Goal: Task Accomplishment & Management: Complete application form

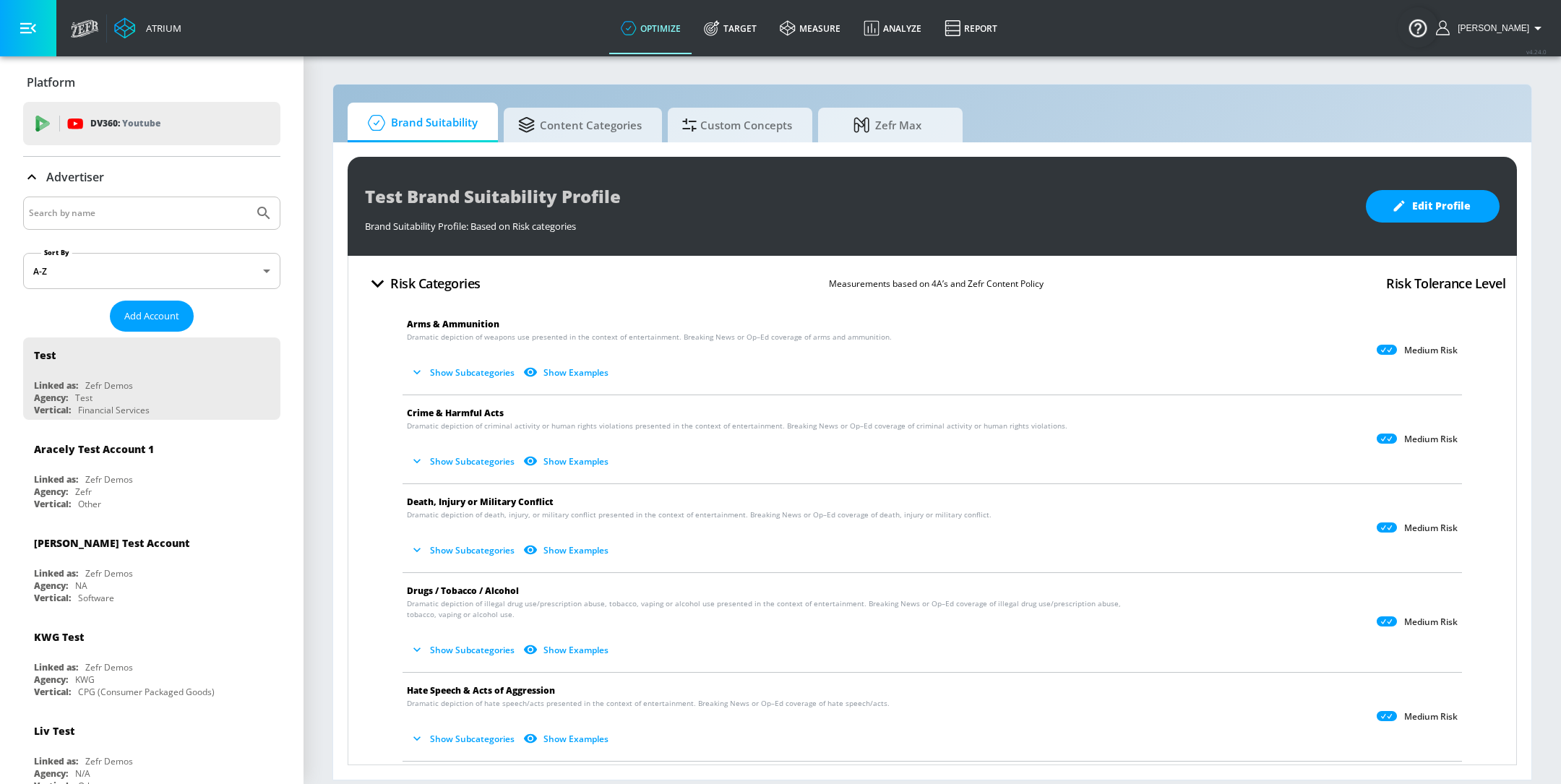
click at [147, 203] on input "Search by name" at bounding box center [138, 212] width 219 height 18
click at [70, 206] on input "Search by name" at bounding box center [138, 212] width 219 height 18
paste input "[PERSON_NAME]"
click at [269, 212] on icon "Submit Search" at bounding box center [263, 213] width 17 height 17
click at [63, 215] on input "[PERSON_NAME]" at bounding box center [138, 212] width 219 height 18
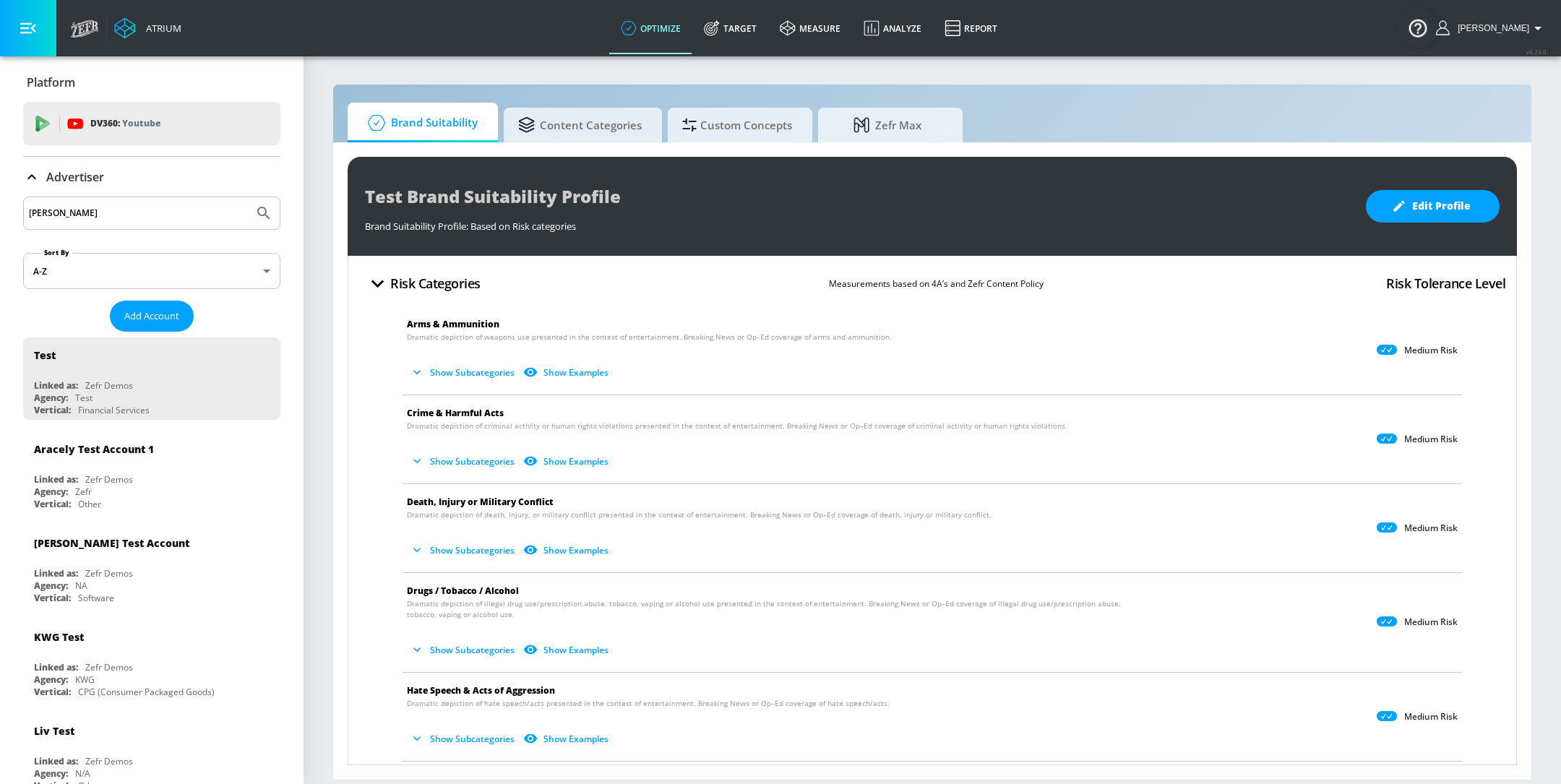
click at [63, 215] on input "[PERSON_NAME]" at bounding box center [138, 212] width 219 height 18
type input "Deya"
click at [248, 197] on button "Submit Search" at bounding box center [263, 213] width 32 height 32
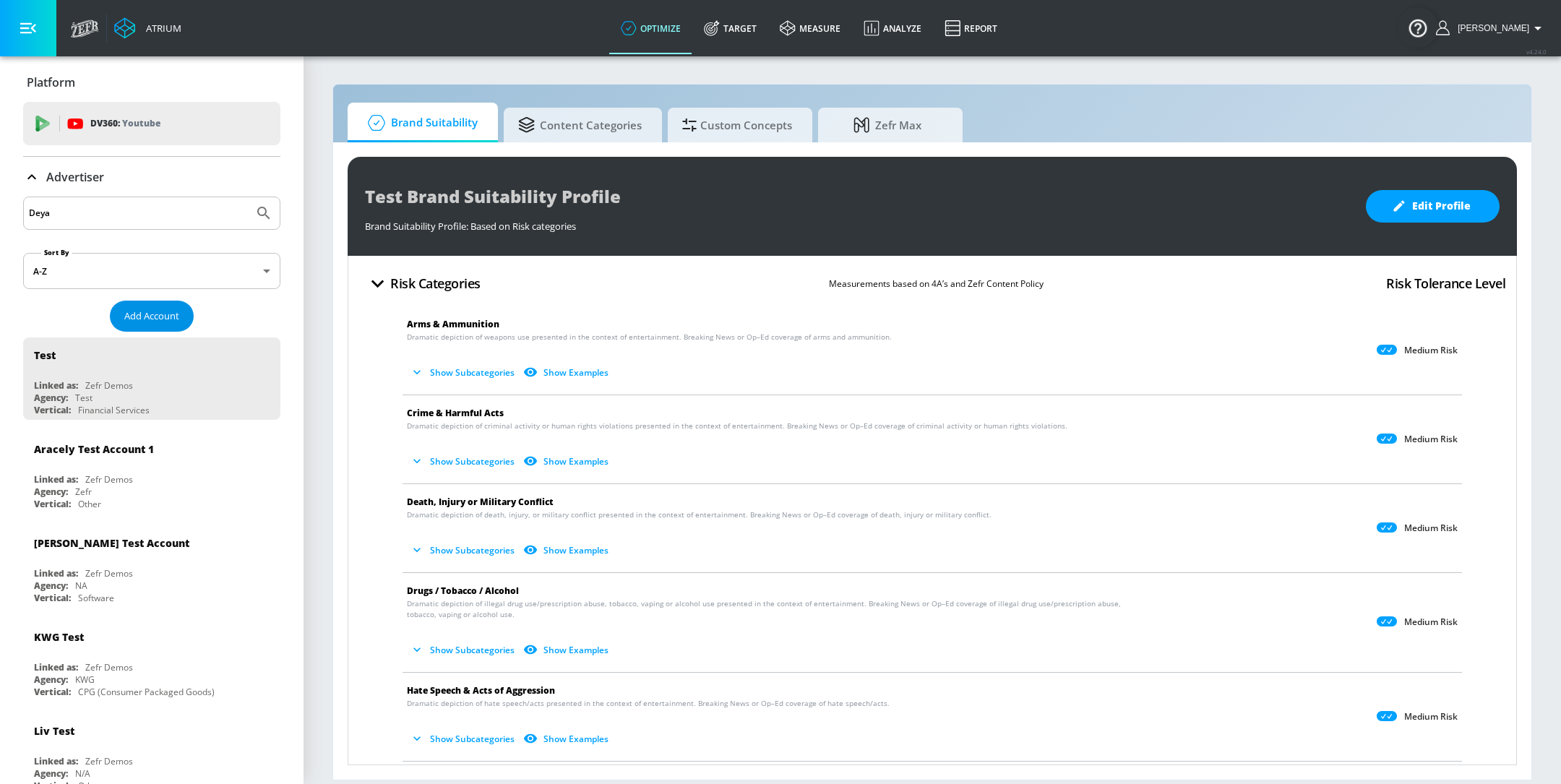
click at [129, 317] on span "Add Account" at bounding box center [151, 316] width 55 height 16
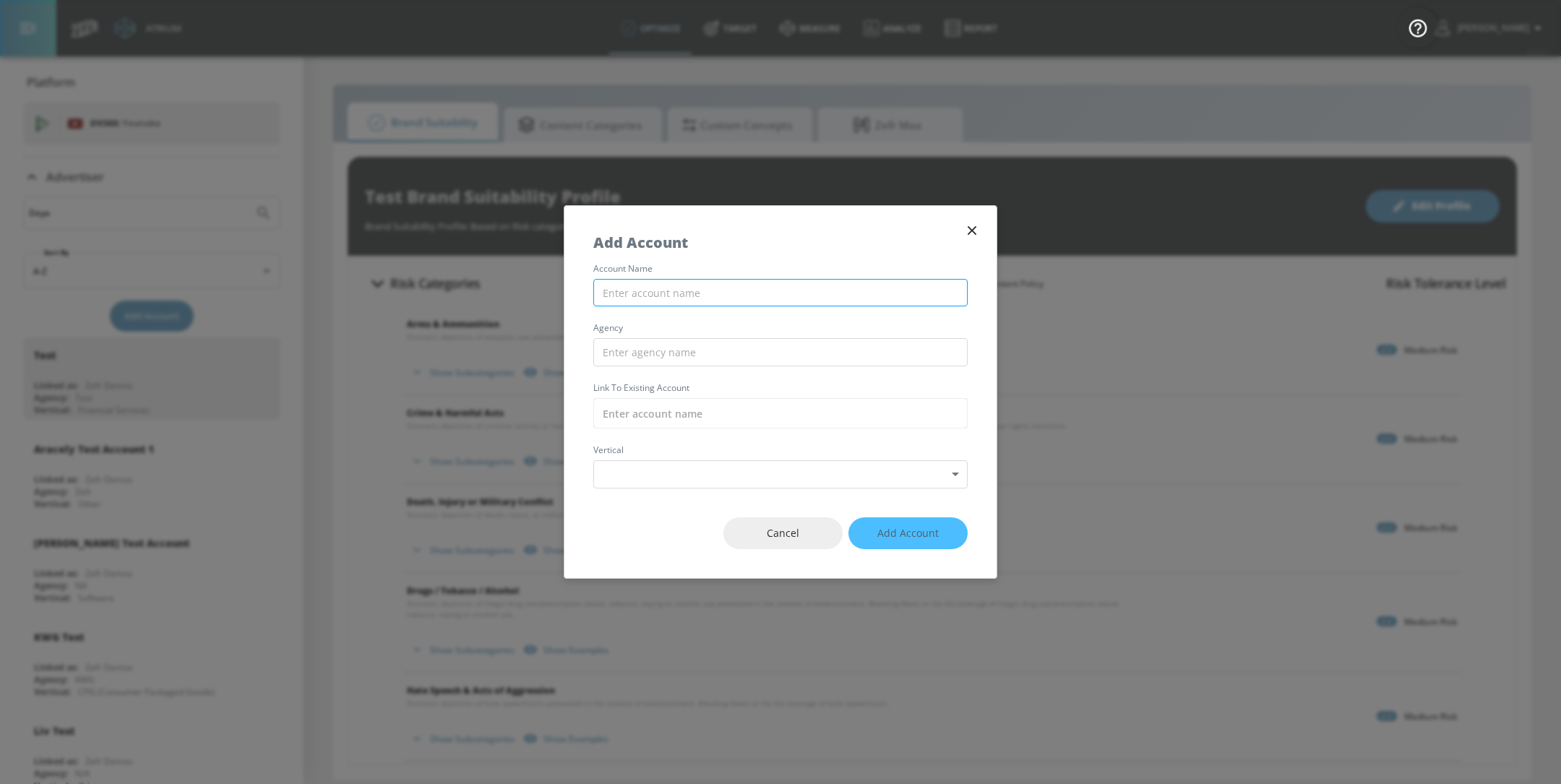
click at [690, 286] on input "text" at bounding box center [780, 292] width 375 height 28
paste input "[PERSON_NAME]"
click at [631, 294] on input "[PERSON_NAME]" at bounding box center [780, 292] width 375 height 28
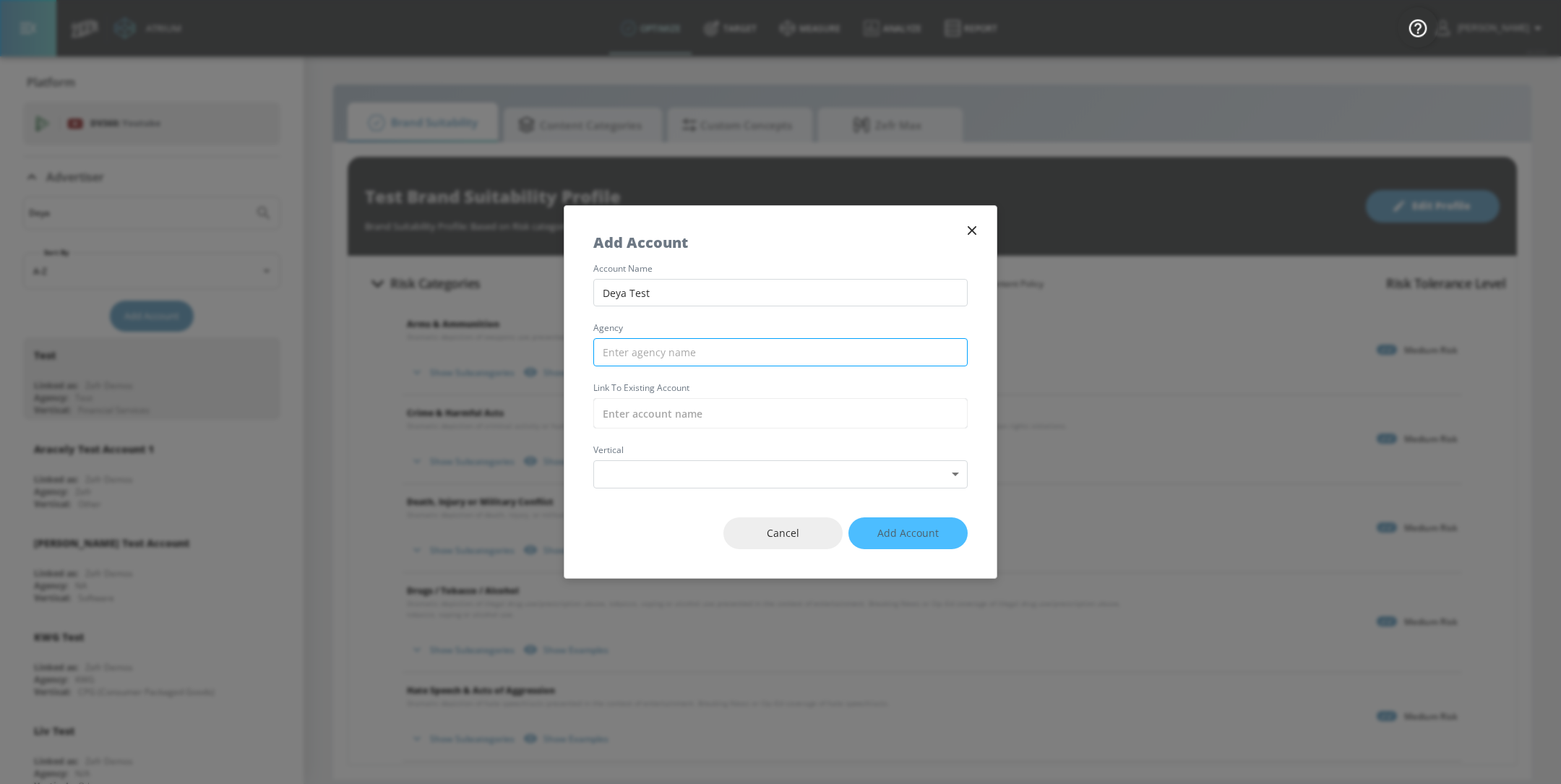
click at [665, 357] on input "text" at bounding box center [780, 351] width 375 height 28
click at [641, 296] on input "Deya Test" at bounding box center [780, 292] width 375 height 28
type input "Deya Demo"
click at [667, 350] on input "text" at bounding box center [780, 351] width 375 height 28
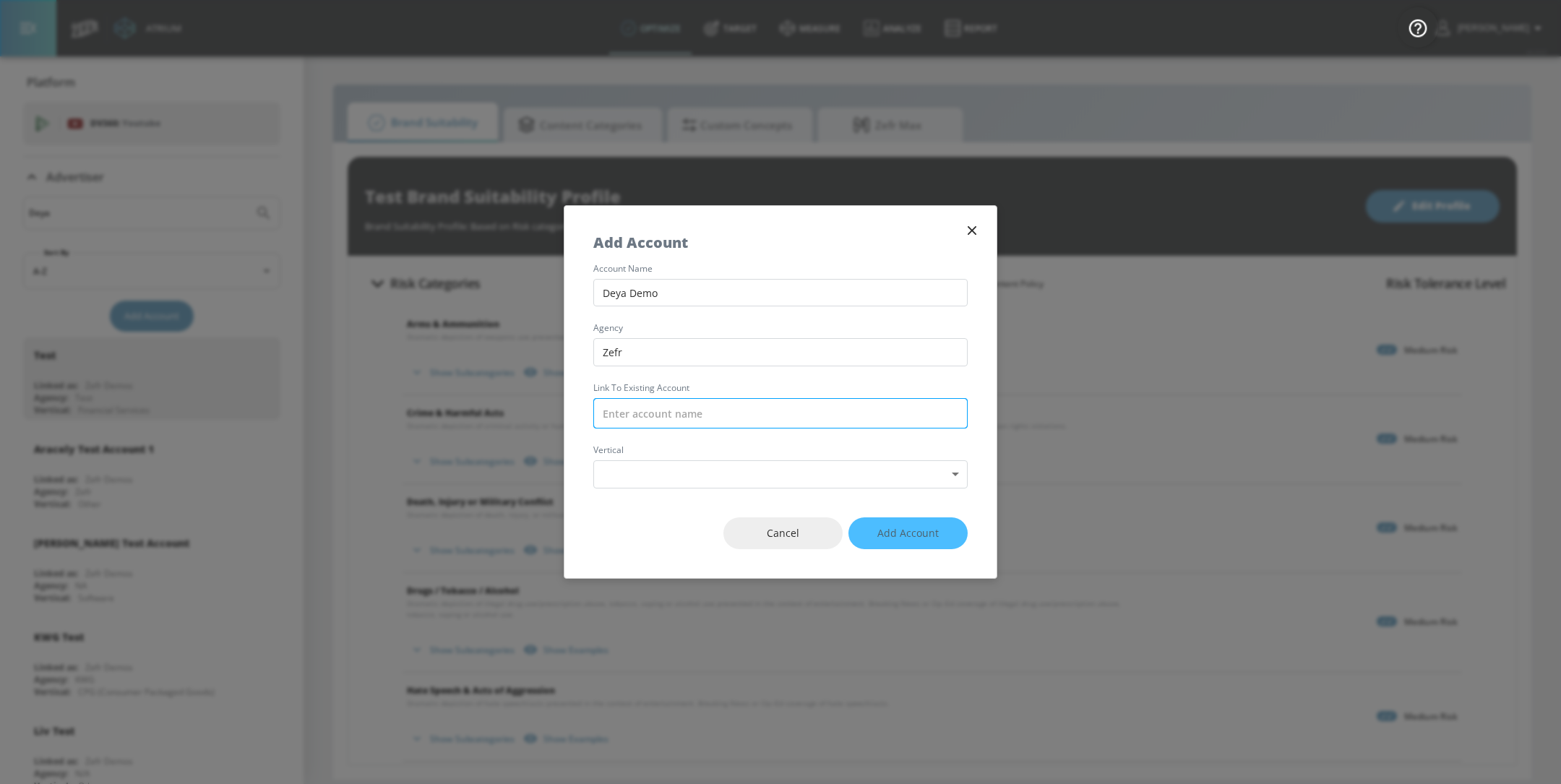
type input "Zefr"
click at [699, 424] on input "text" at bounding box center [780, 412] width 375 height 30
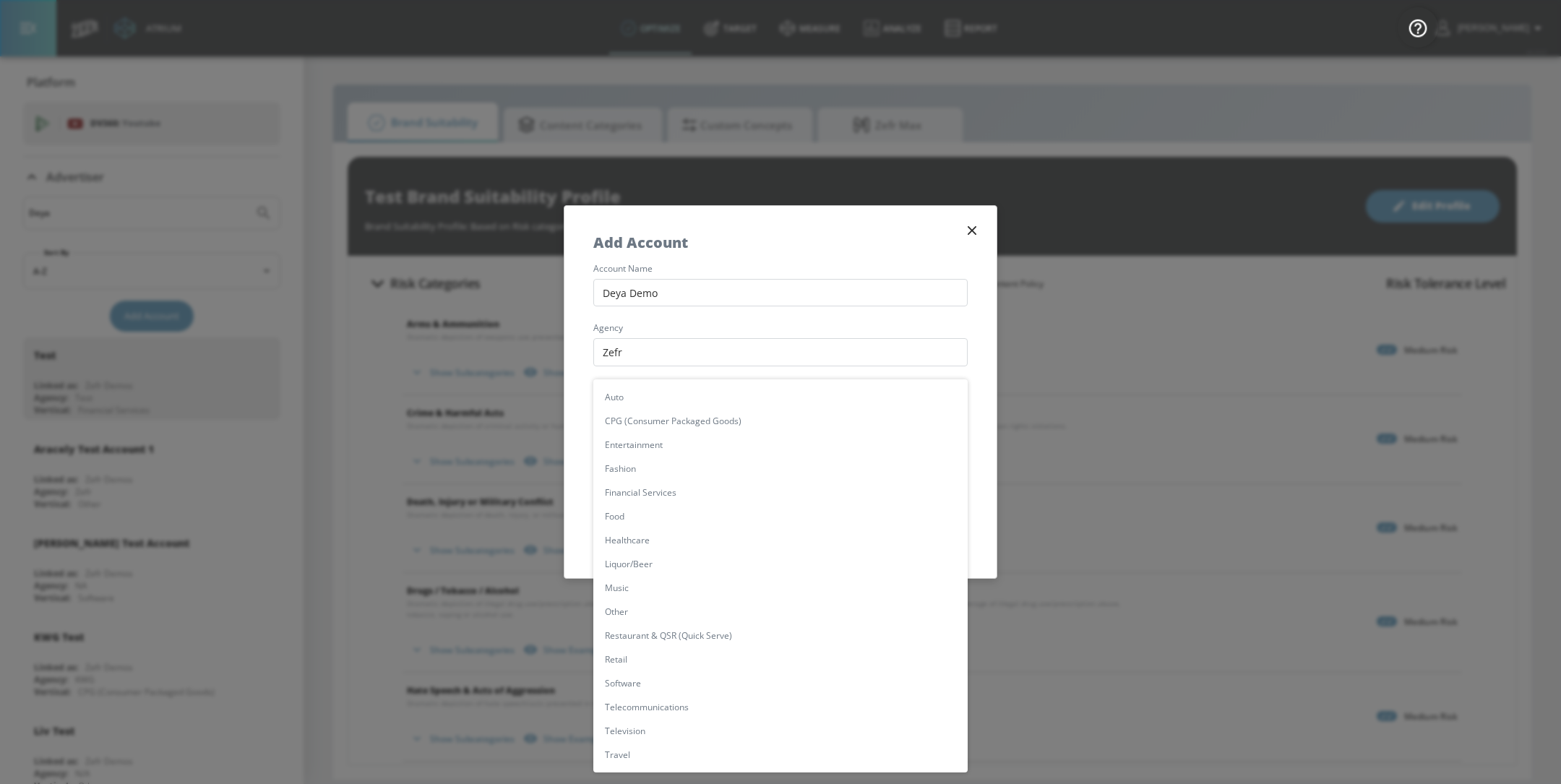
click at [697, 469] on body "Atrium optimize Target measure Analyze Report optimize Target measure Analyze R…" at bounding box center [780, 392] width 1561 height 784
click at [658, 605] on li "Other" at bounding box center [780, 611] width 375 height 24
type input "[object Object]"
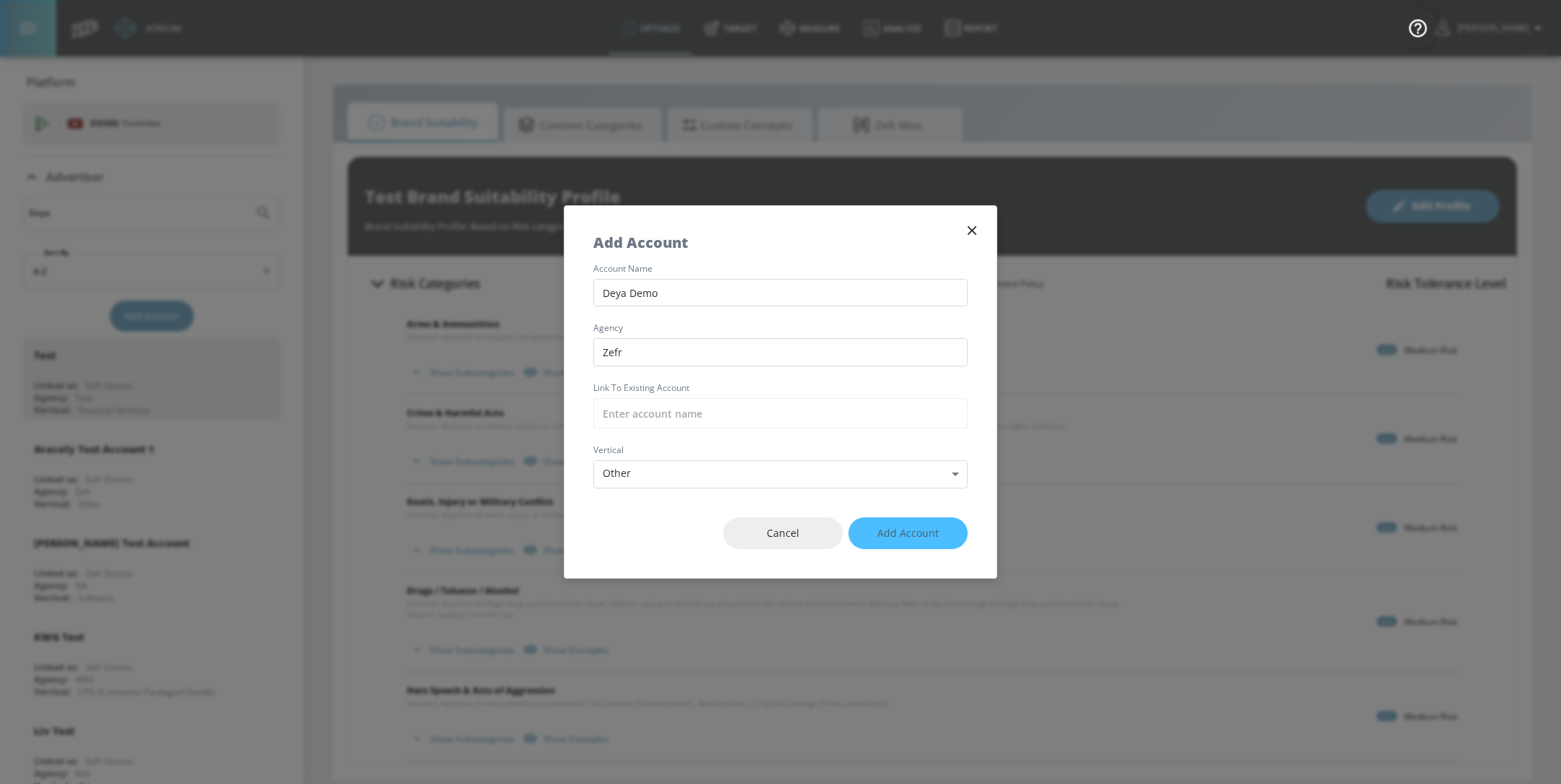
click at [896, 526] on div "Cancel Add Account" at bounding box center [780, 533] width 432 height 90
click at [903, 533] on div "Cancel Add Account" at bounding box center [780, 533] width 432 height 90
click at [822, 416] on input "text" at bounding box center [780, 412] width 375 height 30
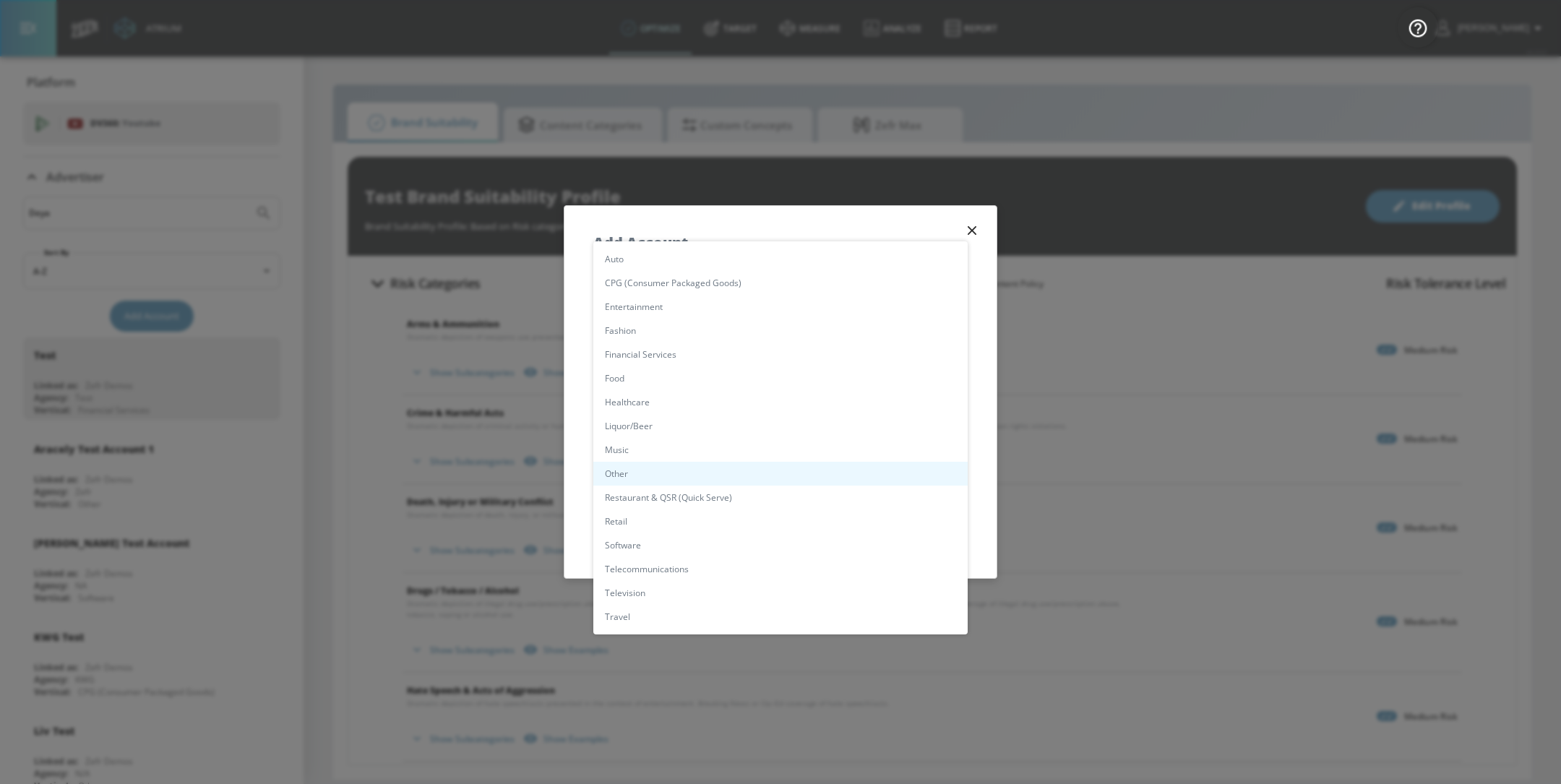
click at [822, 466] on body "Atrium optimize Target measure Analyze Report optimize Target measure Analyze R…" at bounding box center [780, 392] width 1561 height 784
click at [824, 492] on li "Restaurant & QSR (Quick Serve)" at bounding box center [780, 498] width 375 height 24
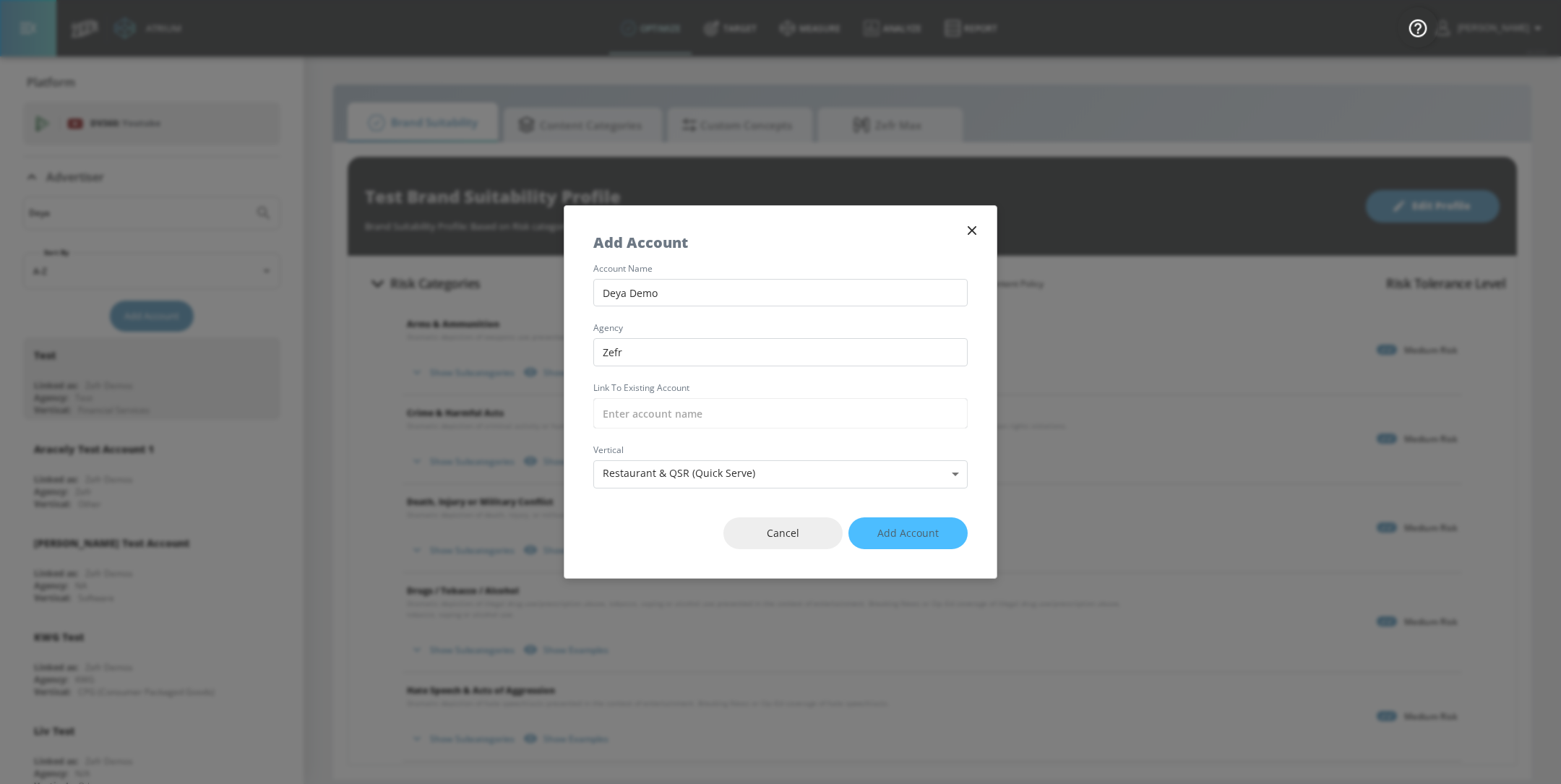
click at [890, 528] on div "Cancel Add Account" at bounding box center [780, 533] width 432 height 90
click at [825, 470] on body "Atrium optimize Target measure Analyze Report optimize Target measure Analyze R…" at bounding box center [780, 392] width 1561 height 784
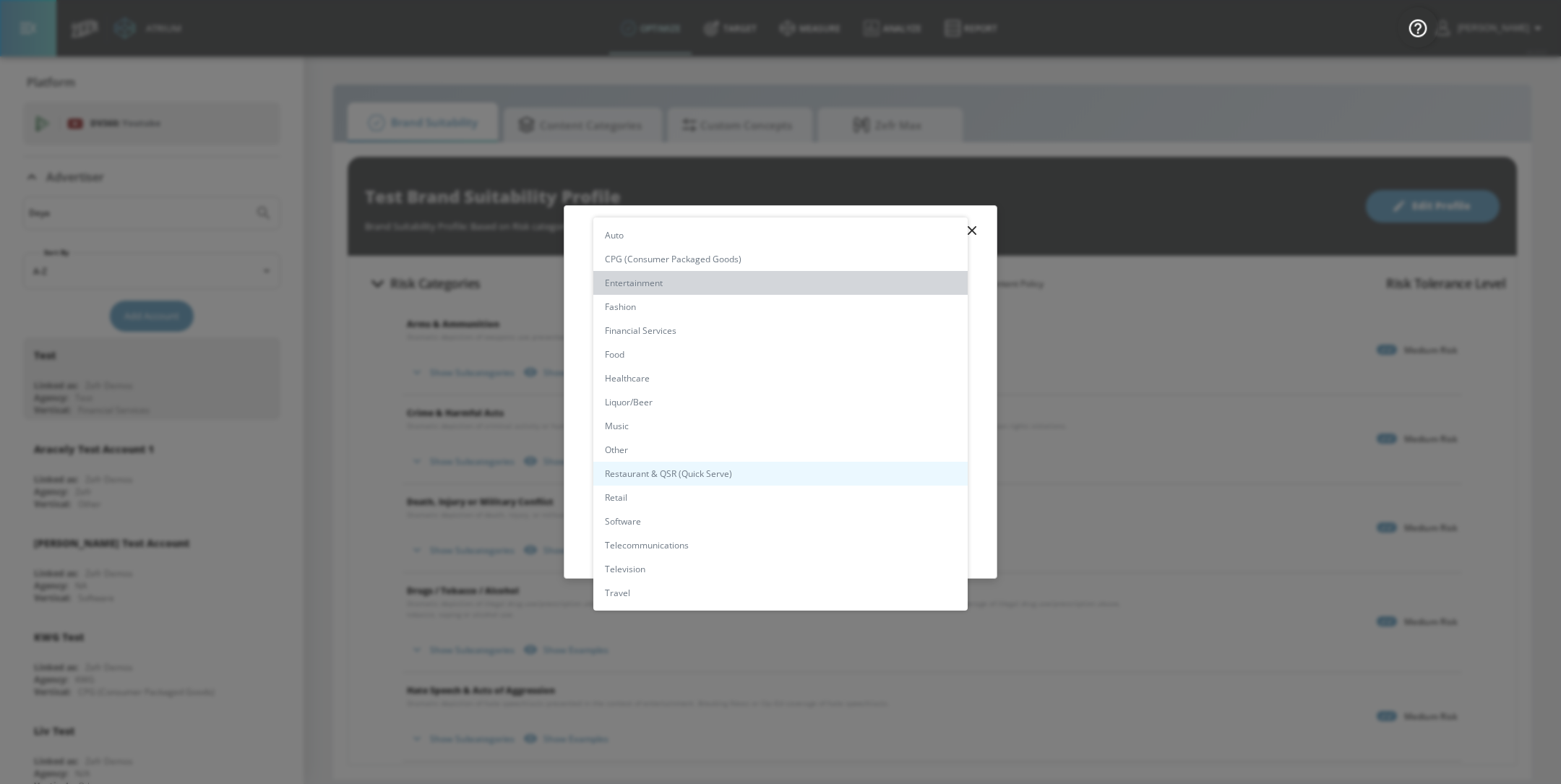
click at [773, 285] on li "Entertainment" at bounding box center [780, 283] width 375 height 24
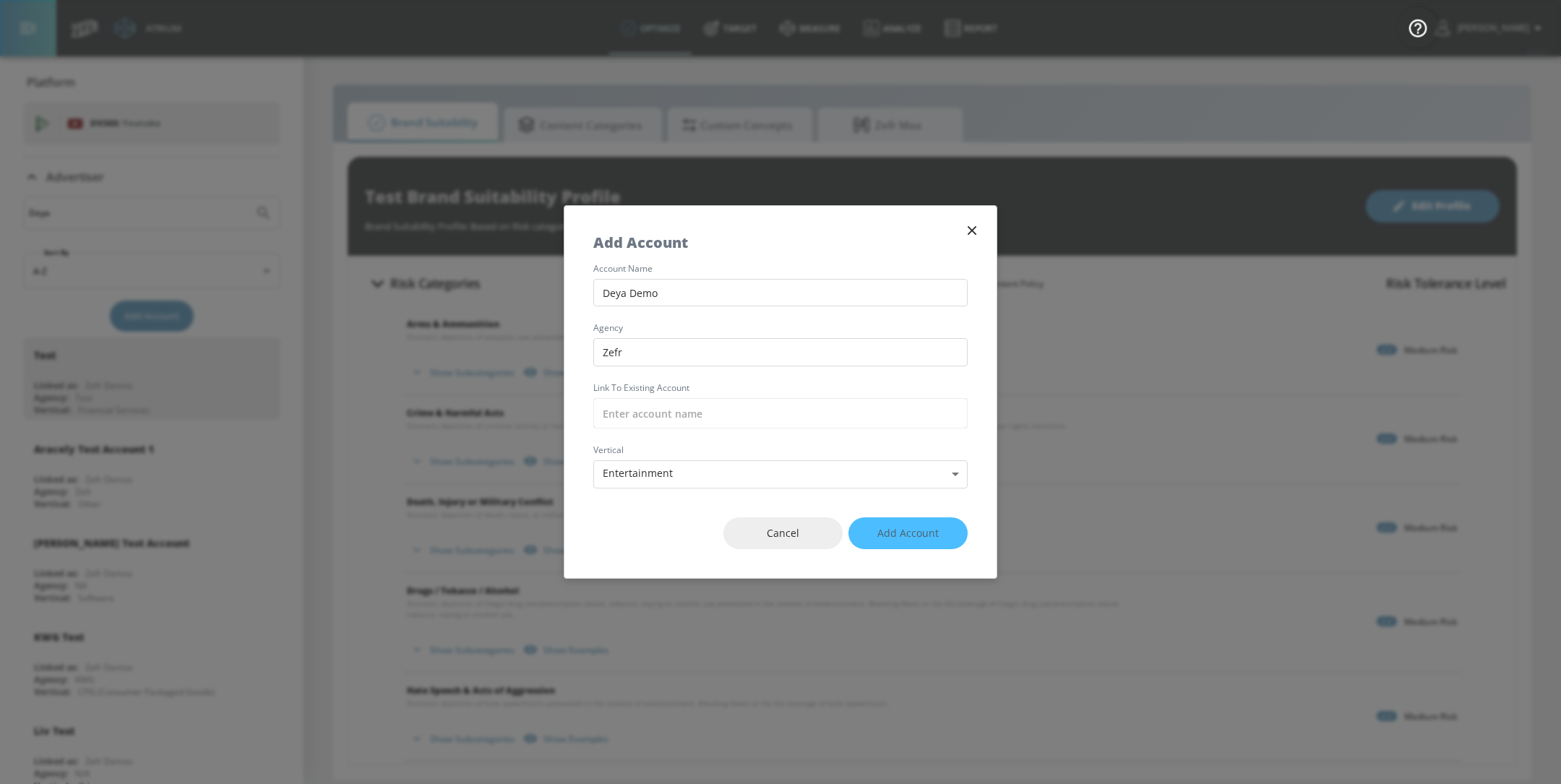
click at [913, 528] on div "Cancel Add Account" at bounding box center [780, 533] width 432 height 90
click at [969, 224] on icon "button" at bounding box center [972, 230] width 15 height 15
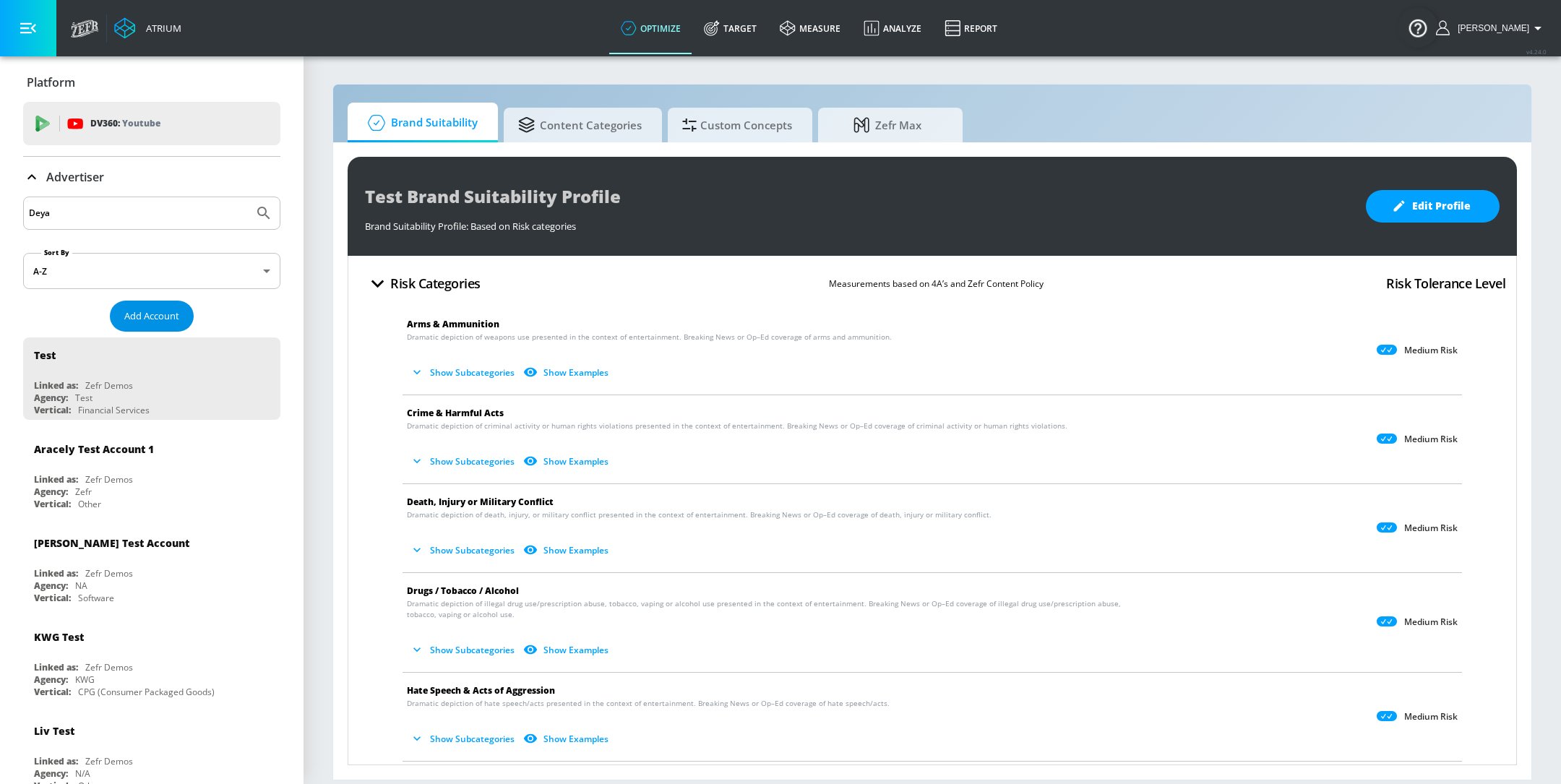
click at [158, 311] on span "Add Account" at bounding box center [151, 316] width 55 height 16
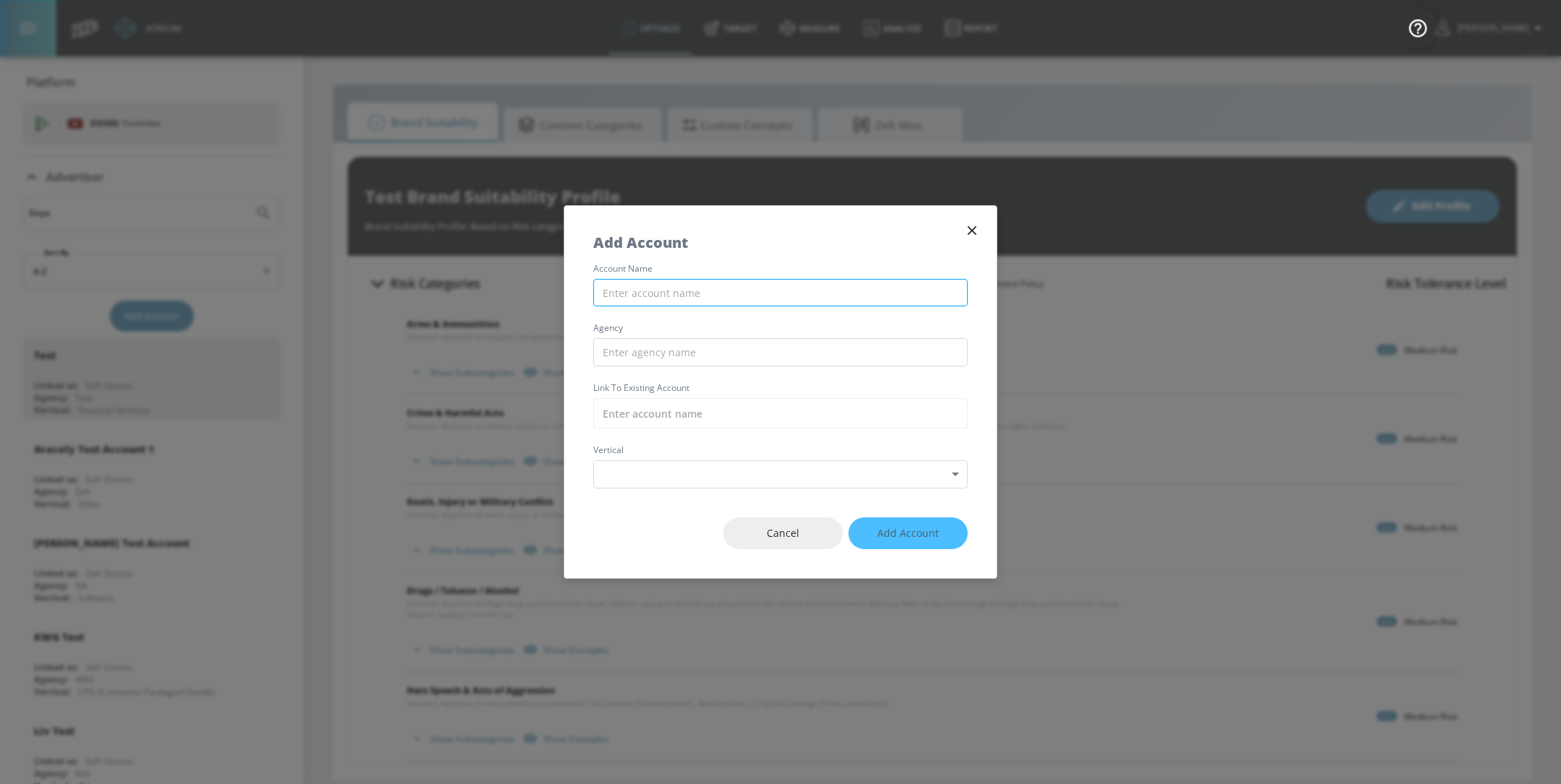
click at [765, 306] on input "text" at bounding box center [780, 292] width 375 height 28
paste input "[PERSON_NAME]"
click at [645, 292] on input "[PERSON_NAME]" at bounding box center [780, 292] width 375 height 28
type input "Deya Demo"
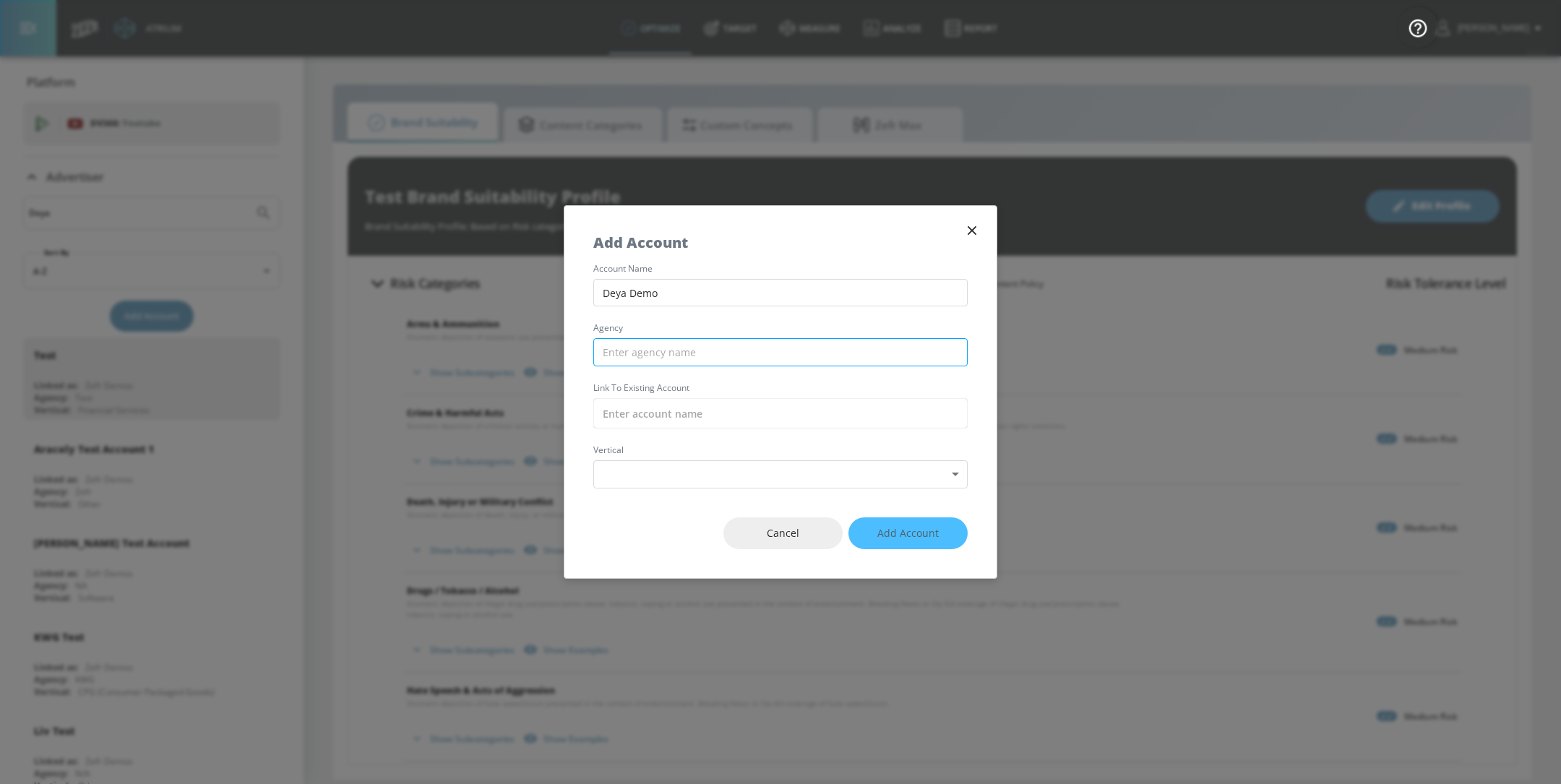
click at [659, 346] on input "text" at bounding box center [780, 351] width 375 height 28
type input "Zefr"
click at [667, 407] on input "text" at bounding box center [780, 412] width 375 height 30
click at [663, 471] on body "Atrium optimize Target measure Analyze Report optimize Target measure Analyze R…" at bounding box center [780, 392] width 1561 height 784
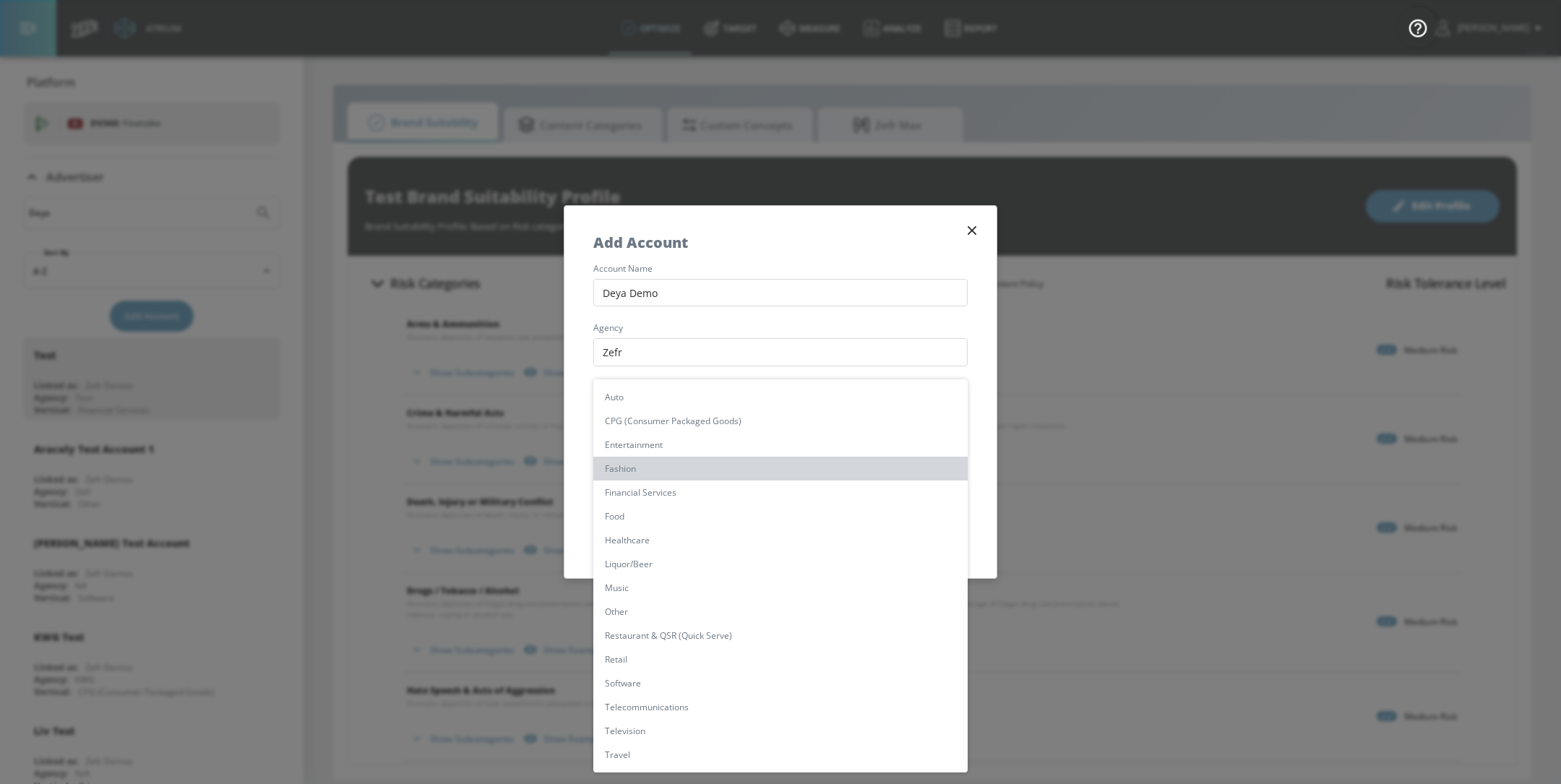
click at [663, 476] on li "Fashion" at bounding box center [780, 468] width 375 height 24
type input "[object Object]"
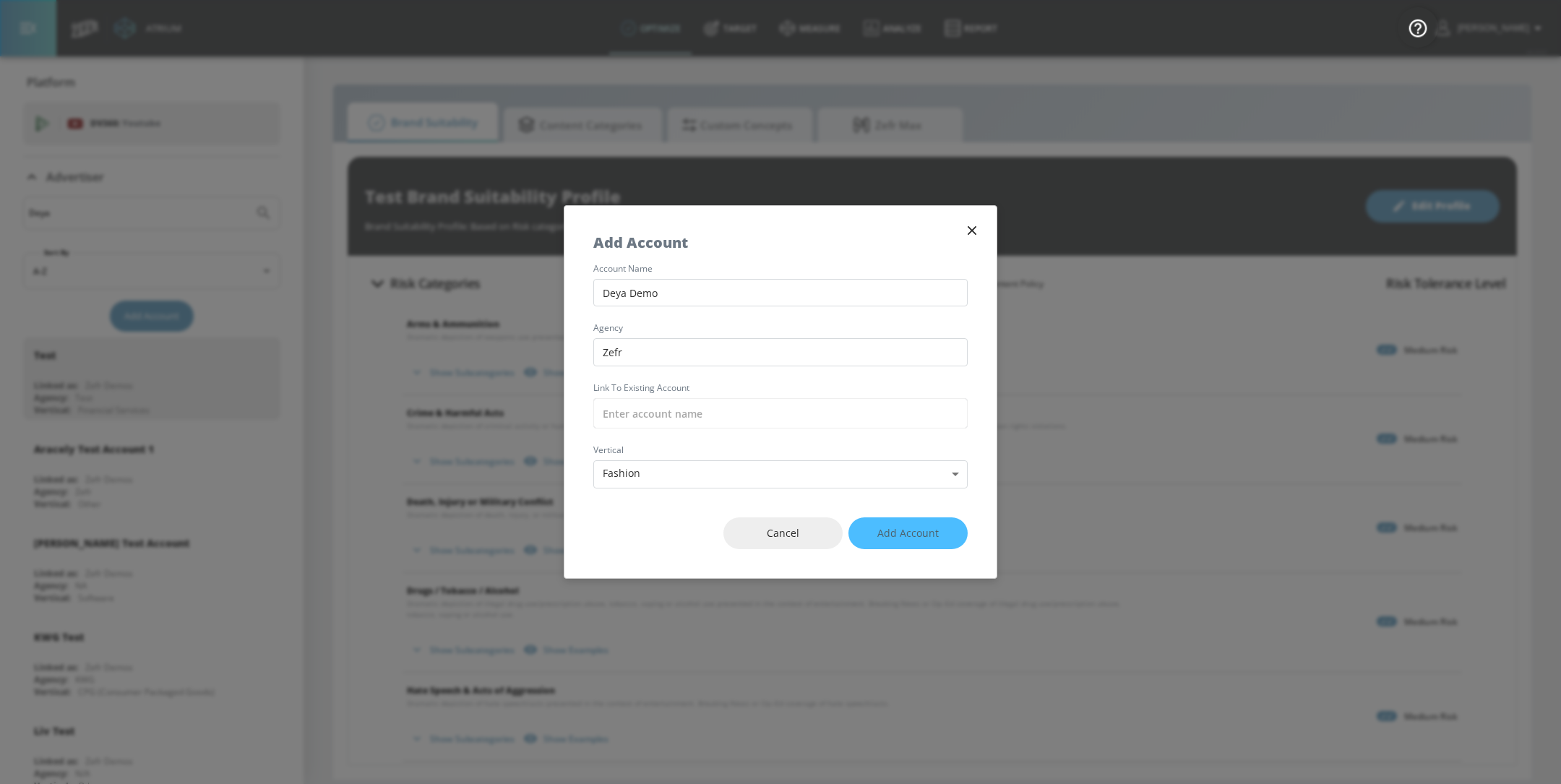
click at [887, 537] on div "Cancel Add Account" at bounding box center [780, 533] width 432 height 90
